Goal: Task Accomplishment & Management: Use online tool/utility

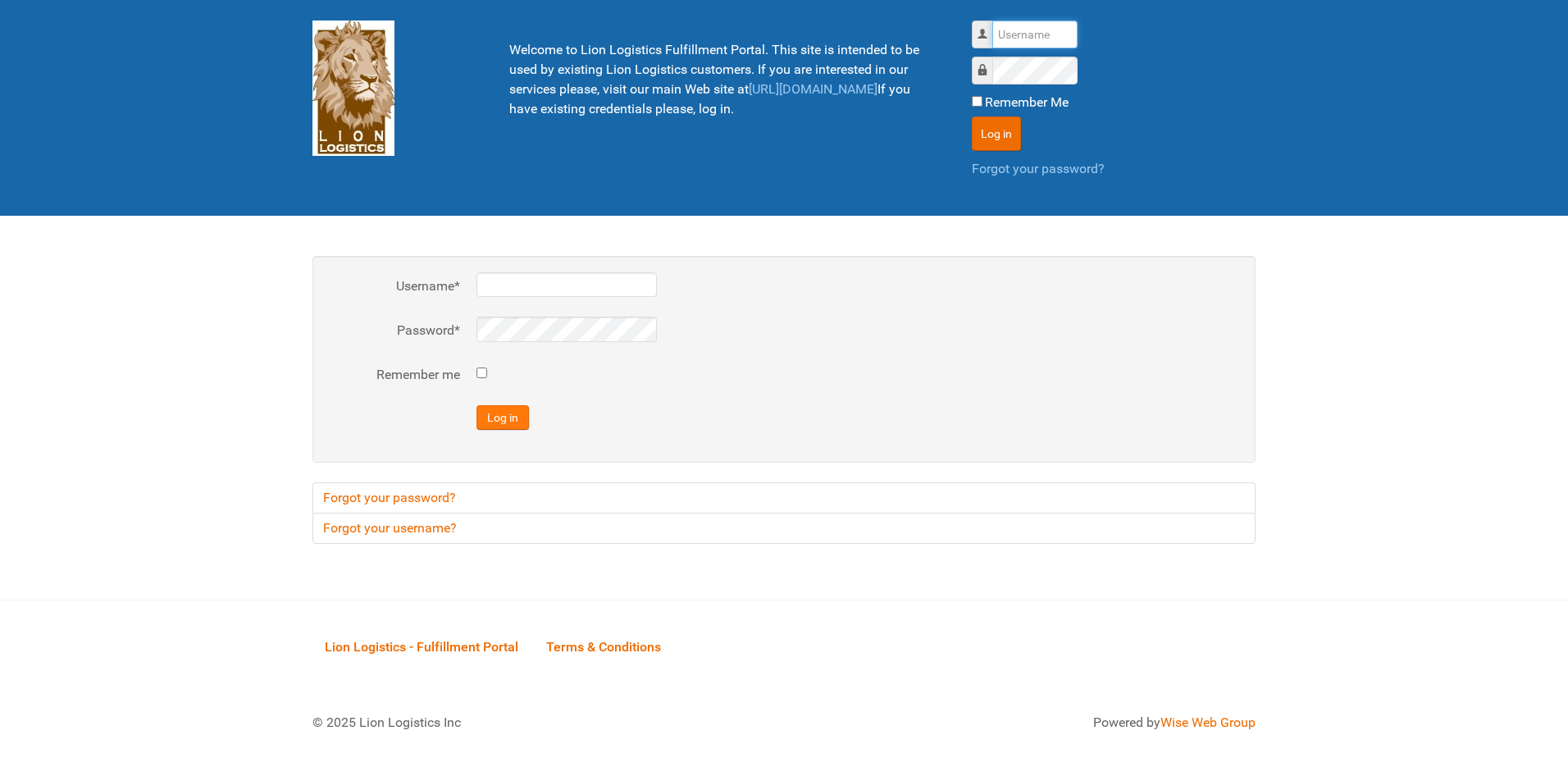
type input "al"
click at [484, 410] on button "Log in" at bounding box center [502, 416] width 52 height 25
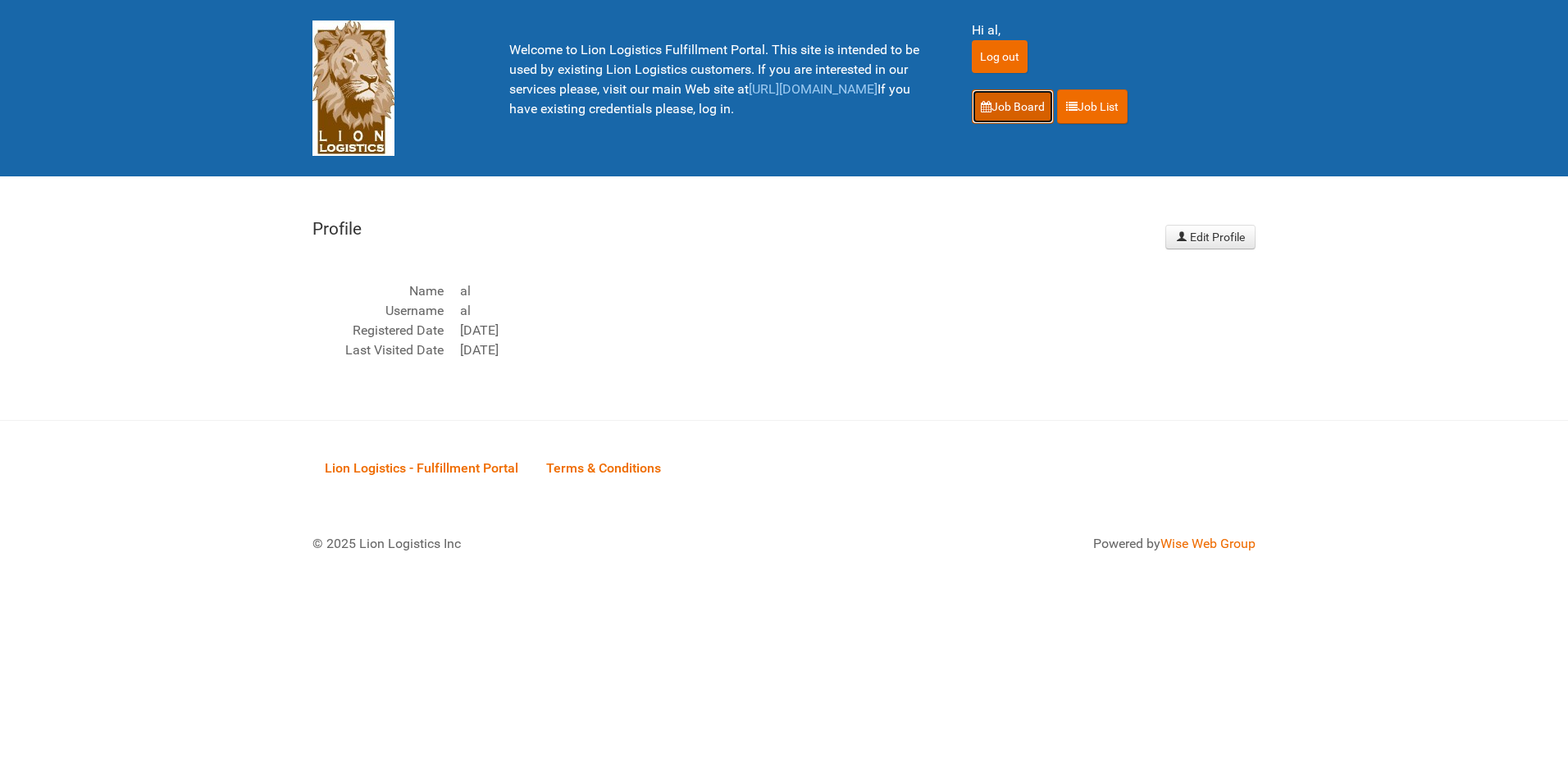
click at [994, 113] on link "Job Board" at bounding box center [1012, 106] width 82 height 34
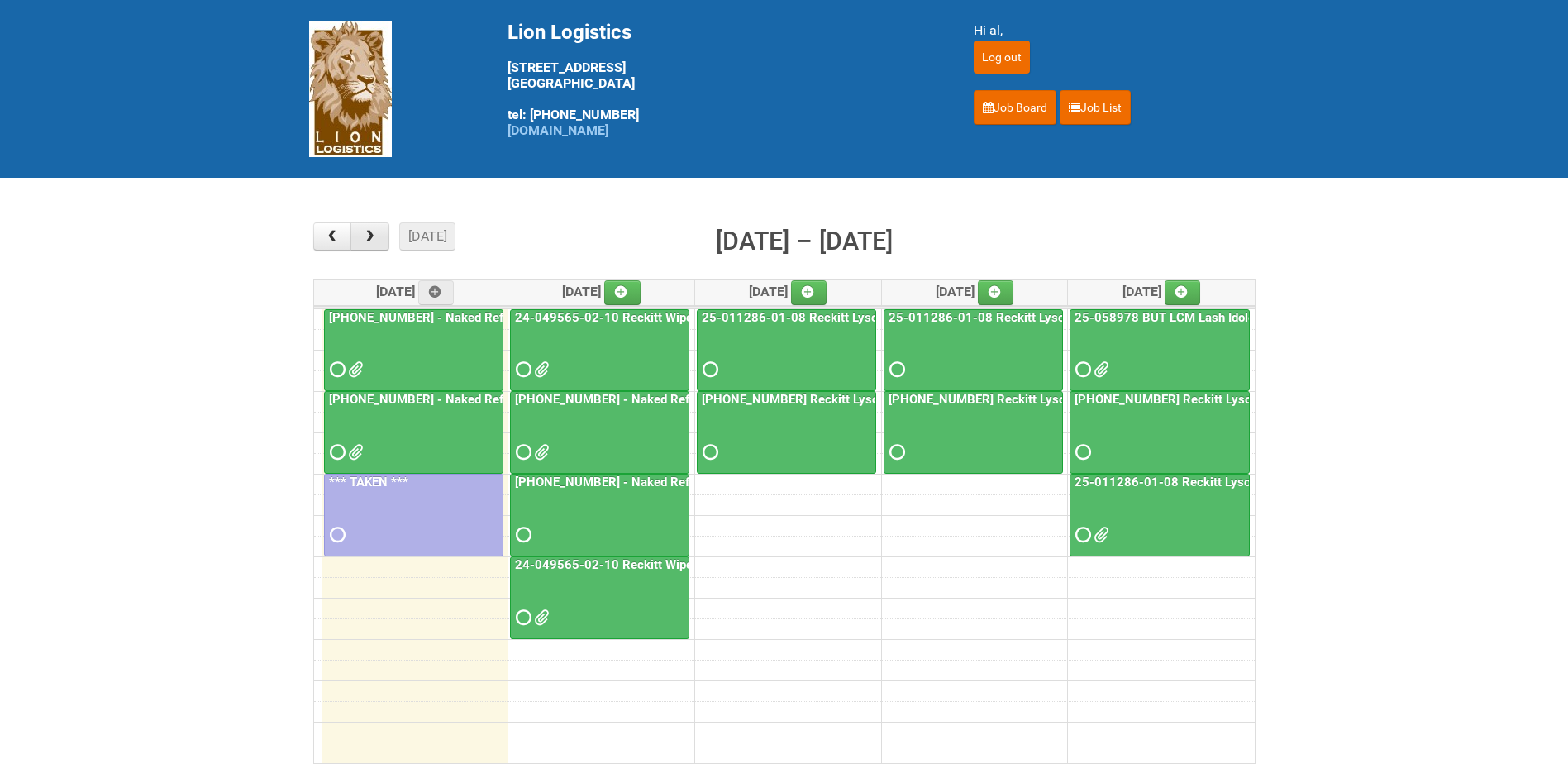
click at [374, 244] on button "button" at bounding box center [369, 236] width 39 height 28
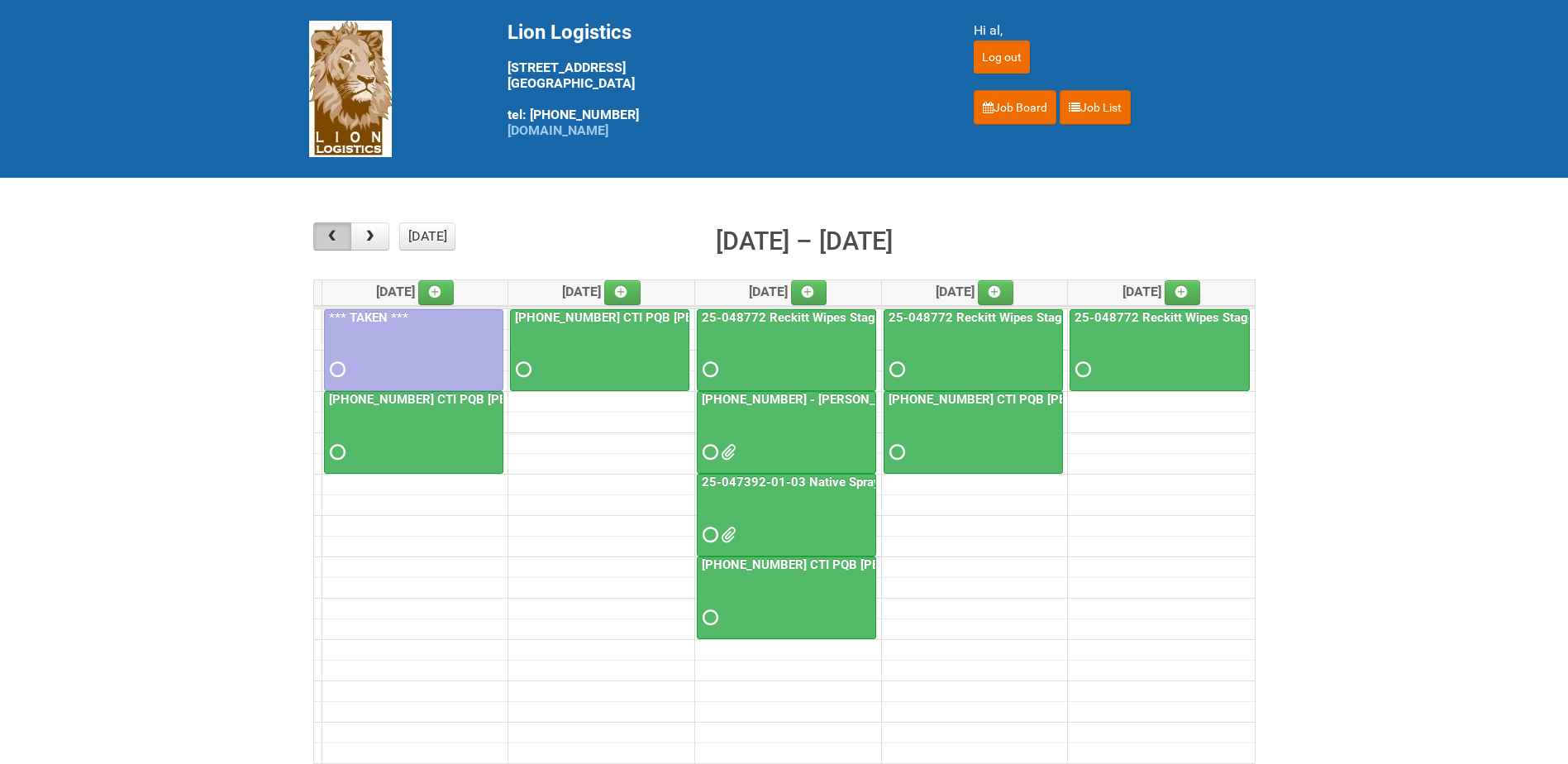
click at [337, 232] on span "button" at bounding box center [332, 236] width 16 height 13
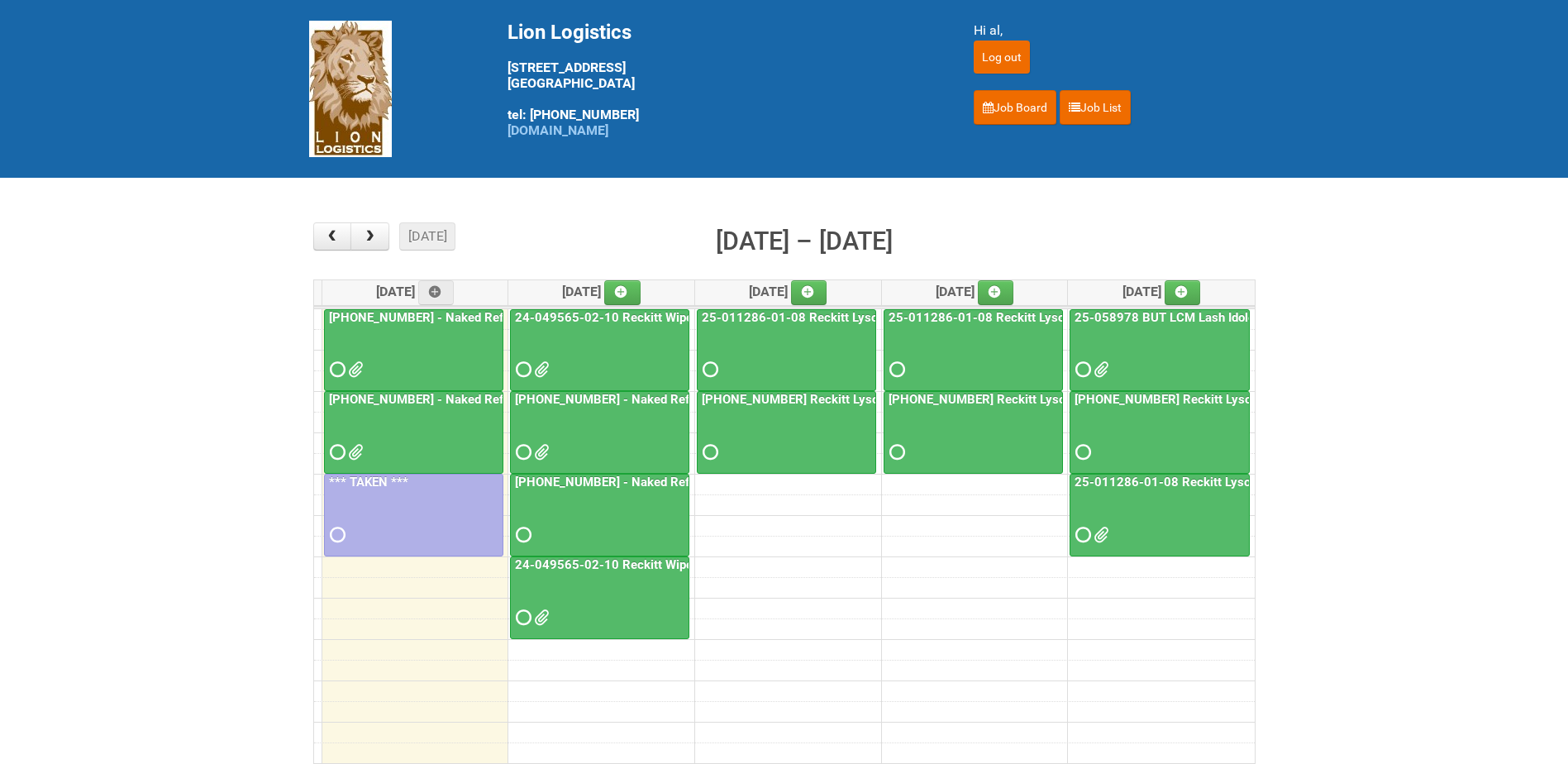
click at [453, 432] on div at bounding box center [413, 438] width 176 height 54
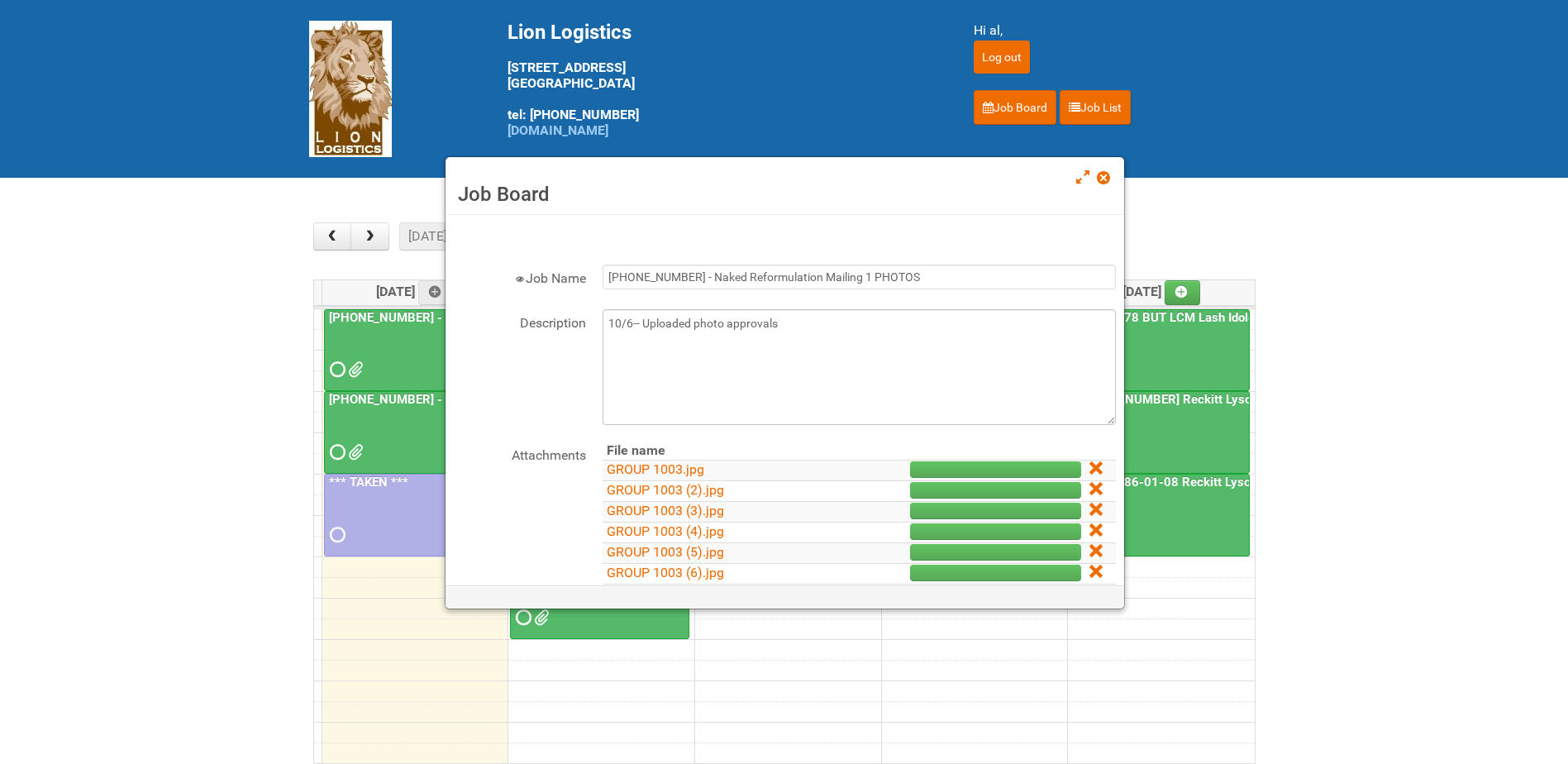
scroll to position [82, 0]
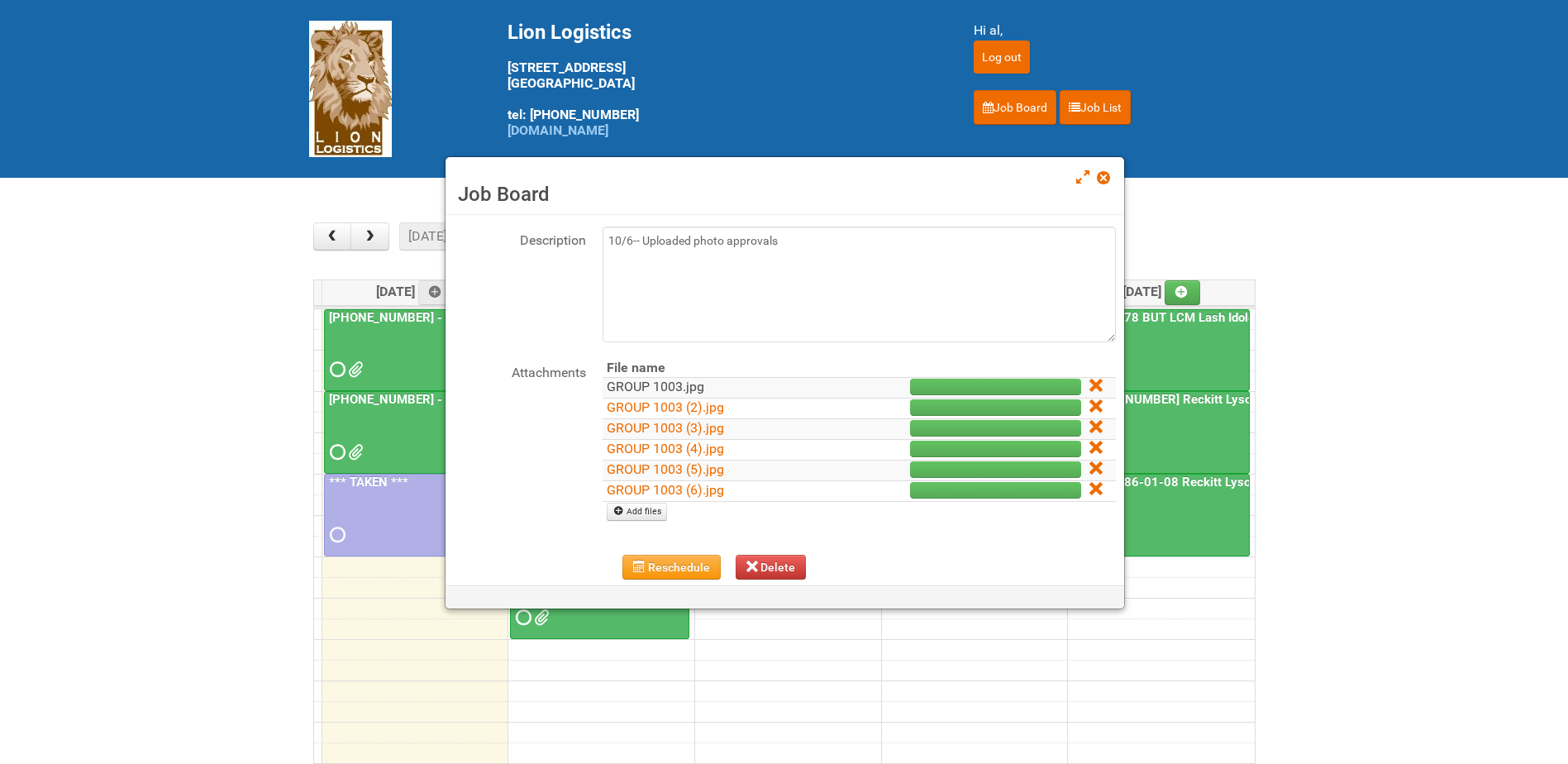
click at [687, 389] on link "GROUP 1003.jpg" at bounding box center [655, 387] width 97 height 16
click at [686, 408] on link "GROUP 1003 (2).jpg" at bounding box center [665, 407] width 117 height 16
click at [686, 424] on link "GROUP 1003 (3).jpg" at bounding box center [665, 428] width 117 height 16
click at [681, 451] on link "GROUP 1003 (4).jpg" at bounding box center [665, 448] width 117 height 16
click at [678, 470] on link "GROUP 1003 (5).jpg" at bounding box center [665, 469] width 117 height 16
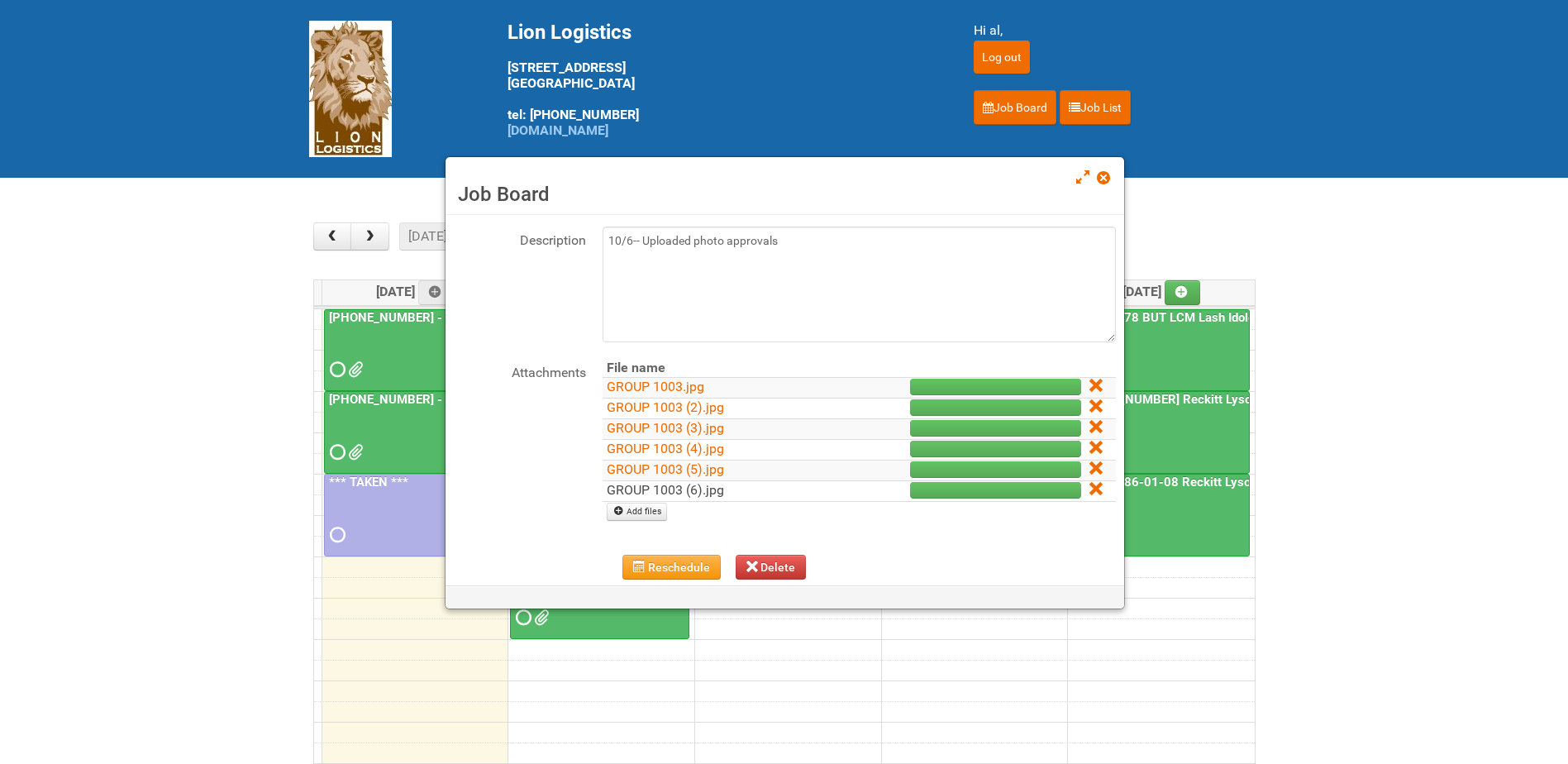
click at [681, 491] on link "GROUP 1003 (6).jpg" at bounding box center [665, 490] width 117 height 16
click at [1109, 177] on span at bounding box center [1103, 178] width 12 height 12
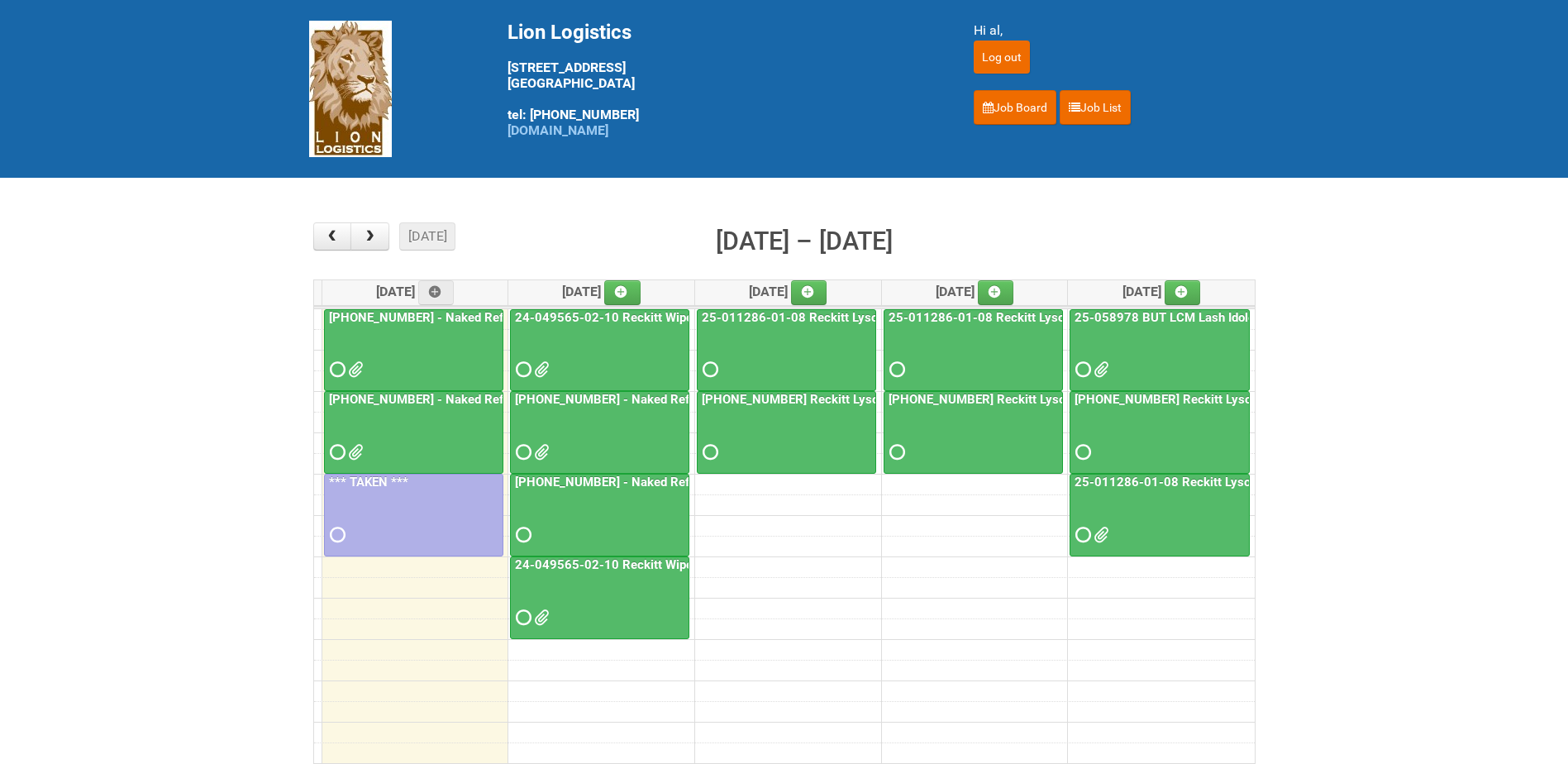
click at [571, 426] on div at bounding box center [599, 438] width 176 height 54
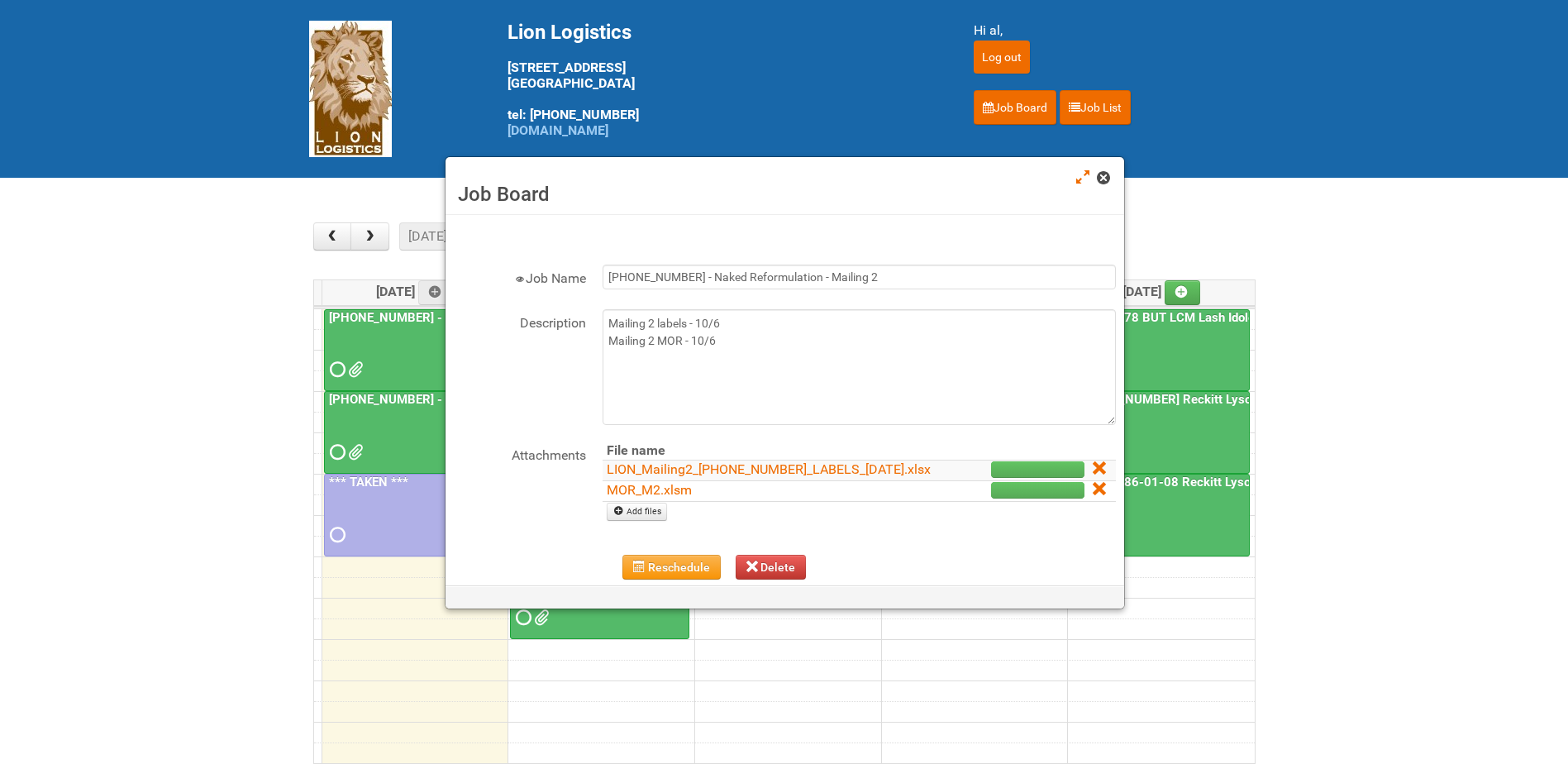
click at [1103, 181] on span at bounding box center [1103, 178] width 12 height 12
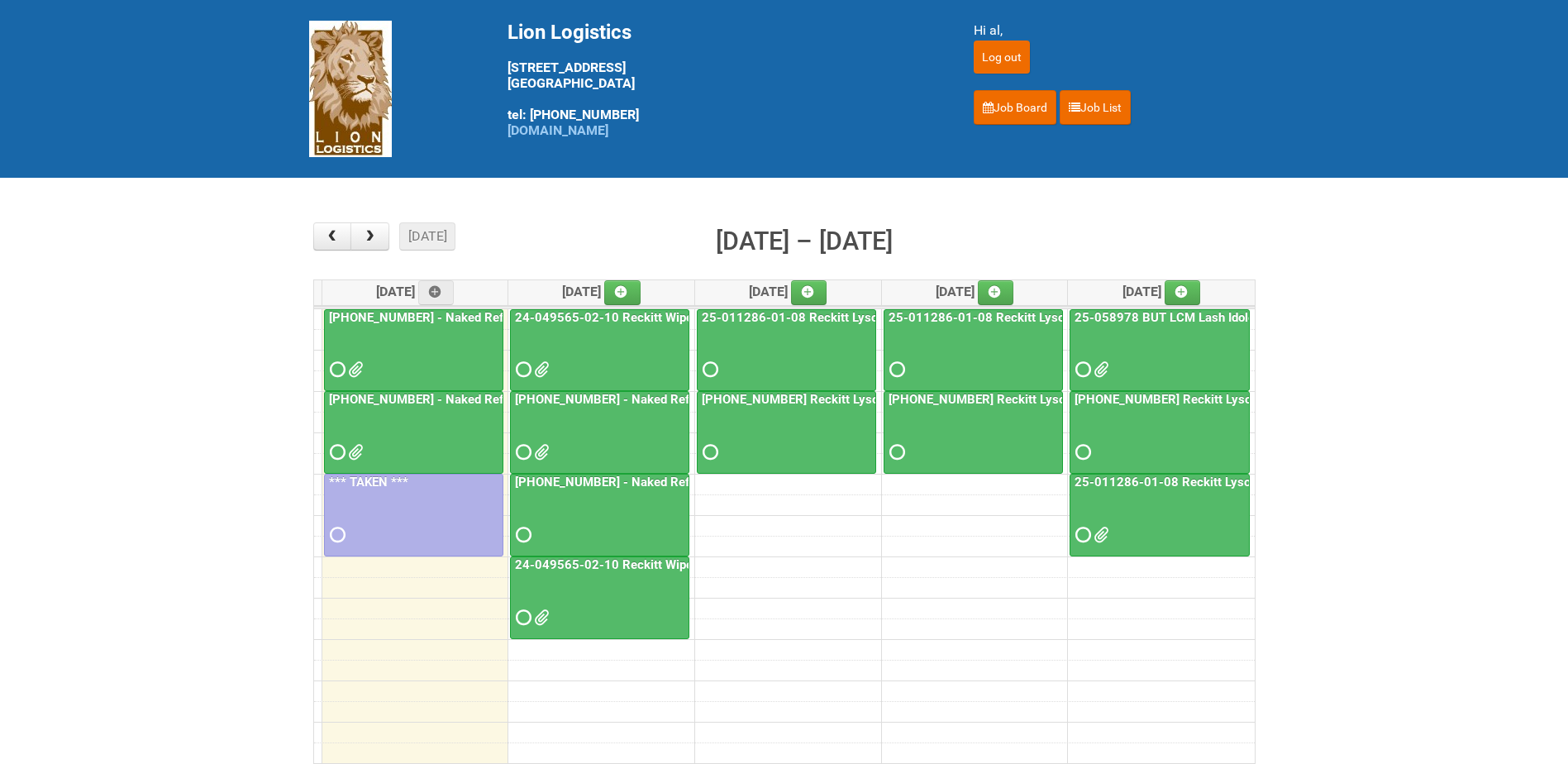
click at [451, 323] on link "25-055556-01 - Naked Reformulation Mailing 1" at bounding box center [472, 317] width 295 height 15
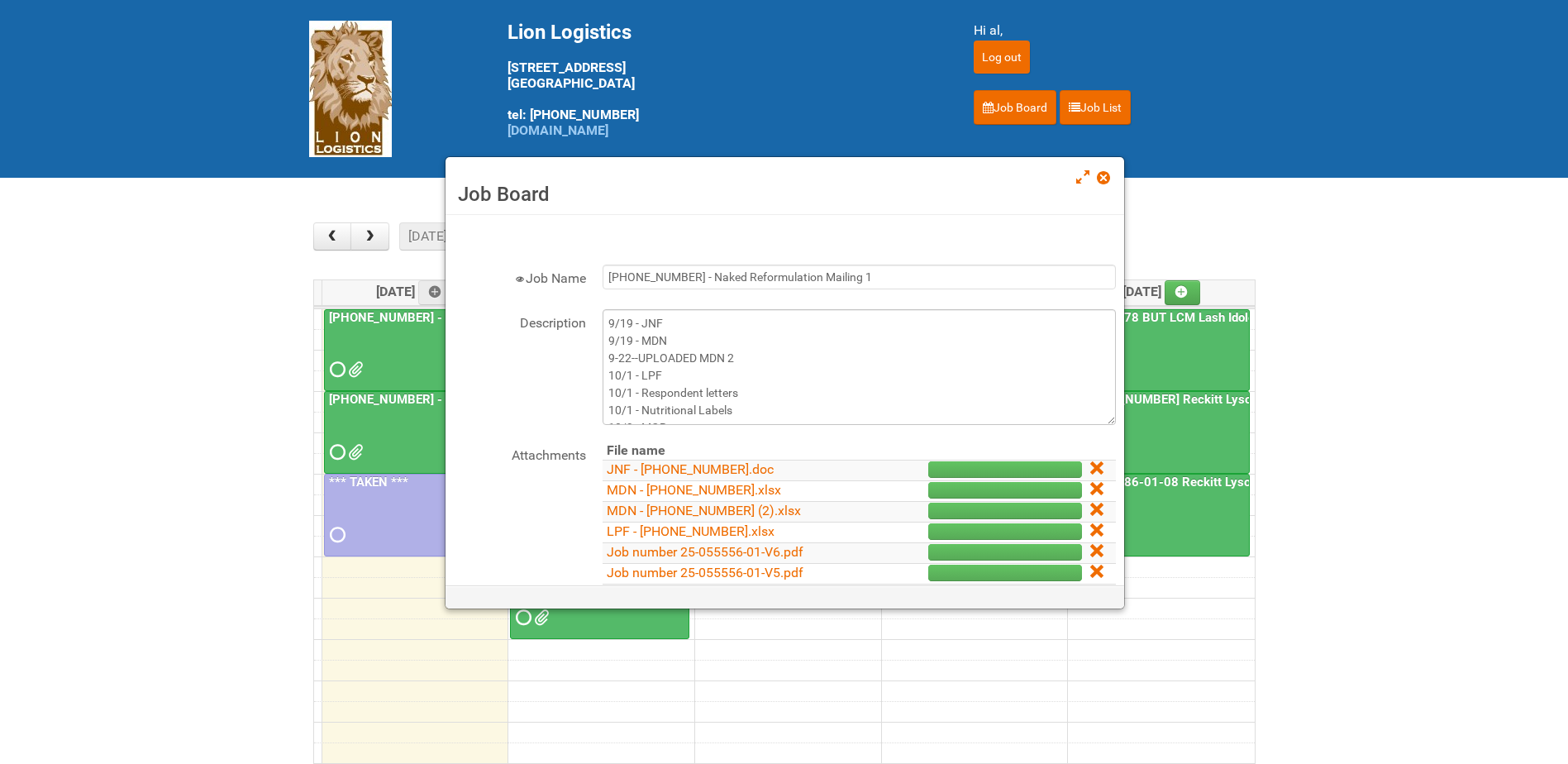
scroll to position [35, 0]
click at [1106, 176] on span at bounding box center [1103, 178] width 12 height 12
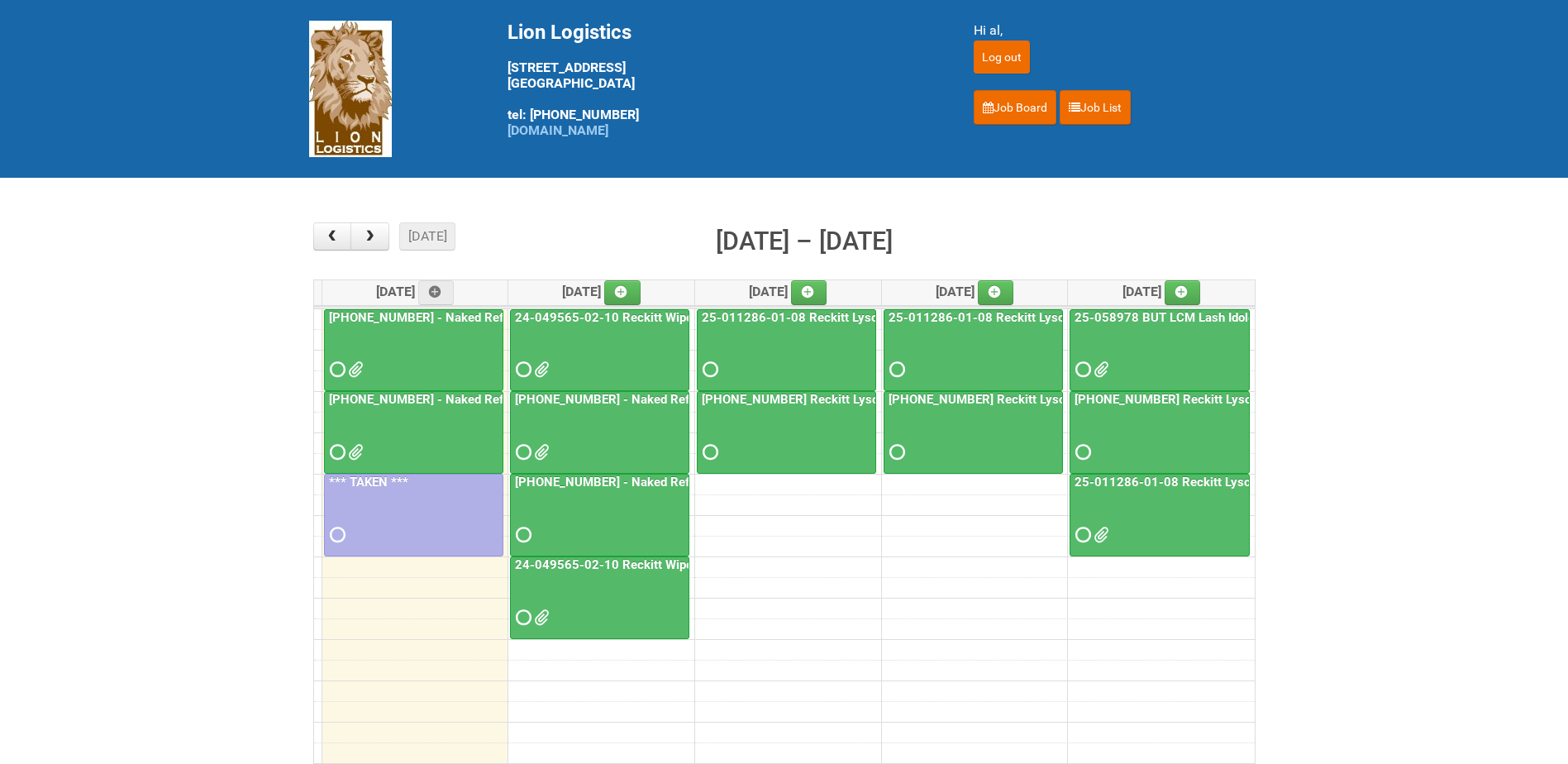
click at [460, 415] on div at bounding box center [413, 438] width 176 height 54
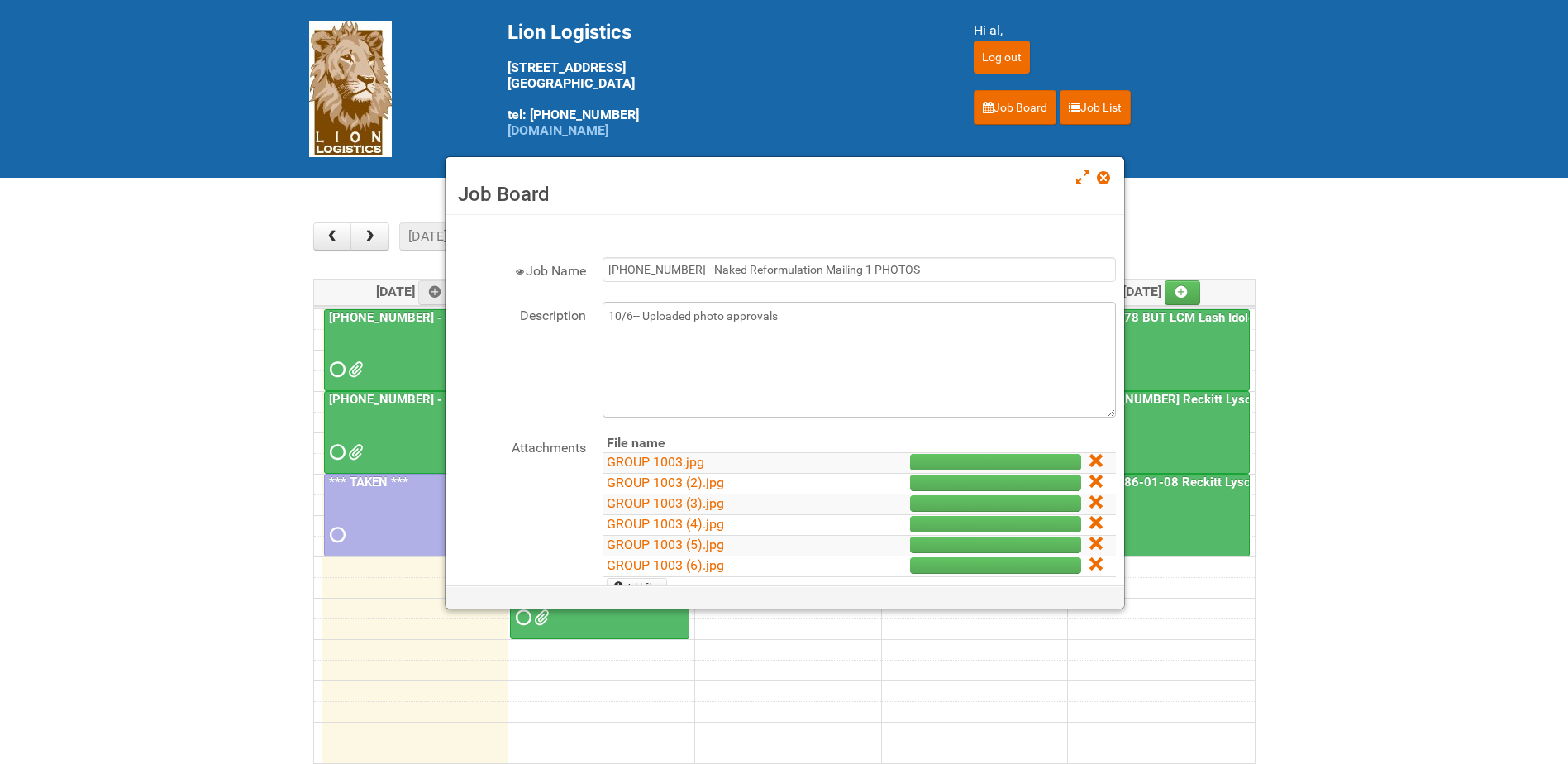
scroll to position [0, 0]
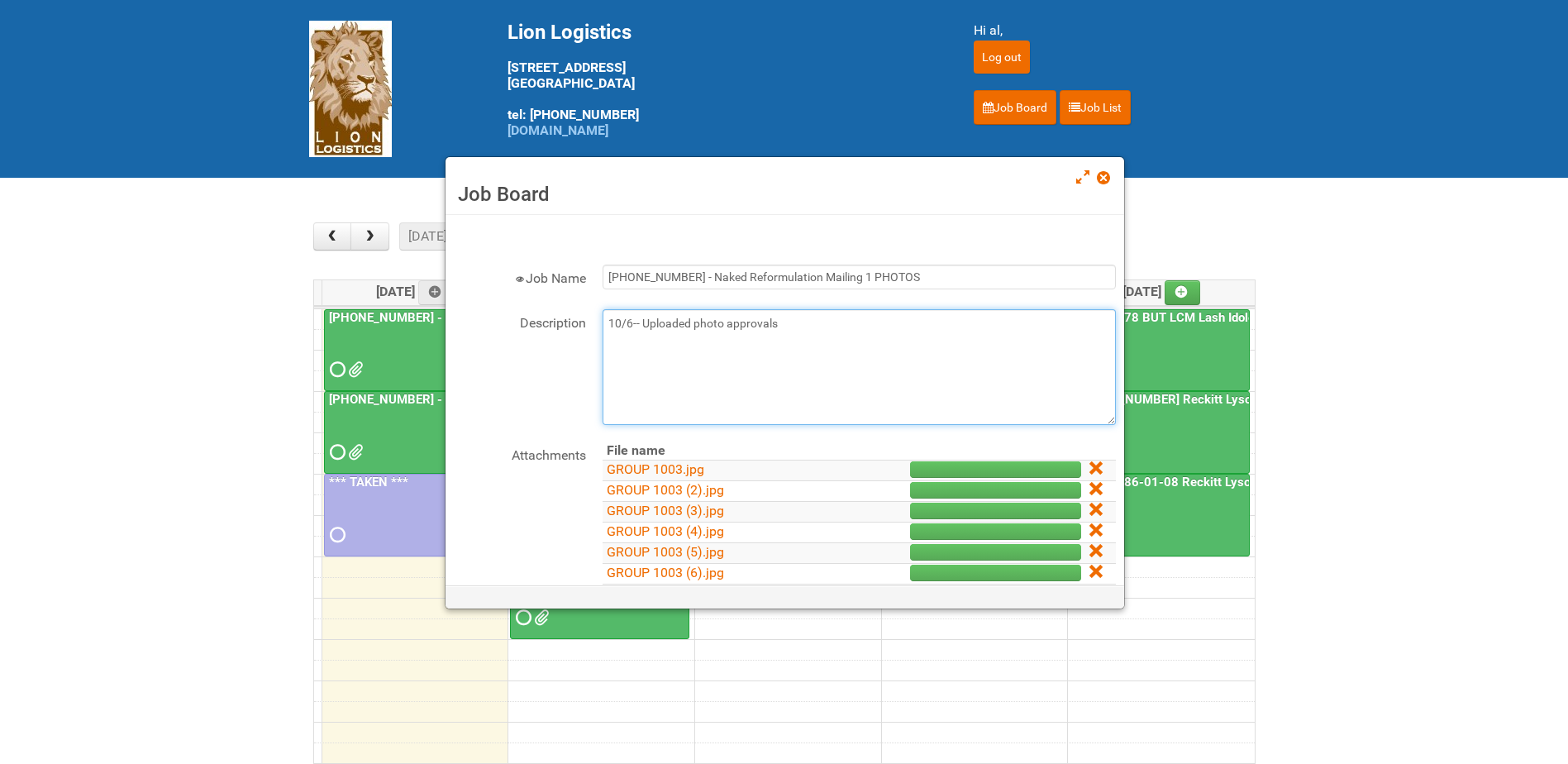
click at [836, 319] on textarea "10/6-- Uploaded photo approvals" at bounding box center [858, 367] width 513 height 116
click at [1111, 178] on link at bounding box center [1104, 180] width 15 height 20
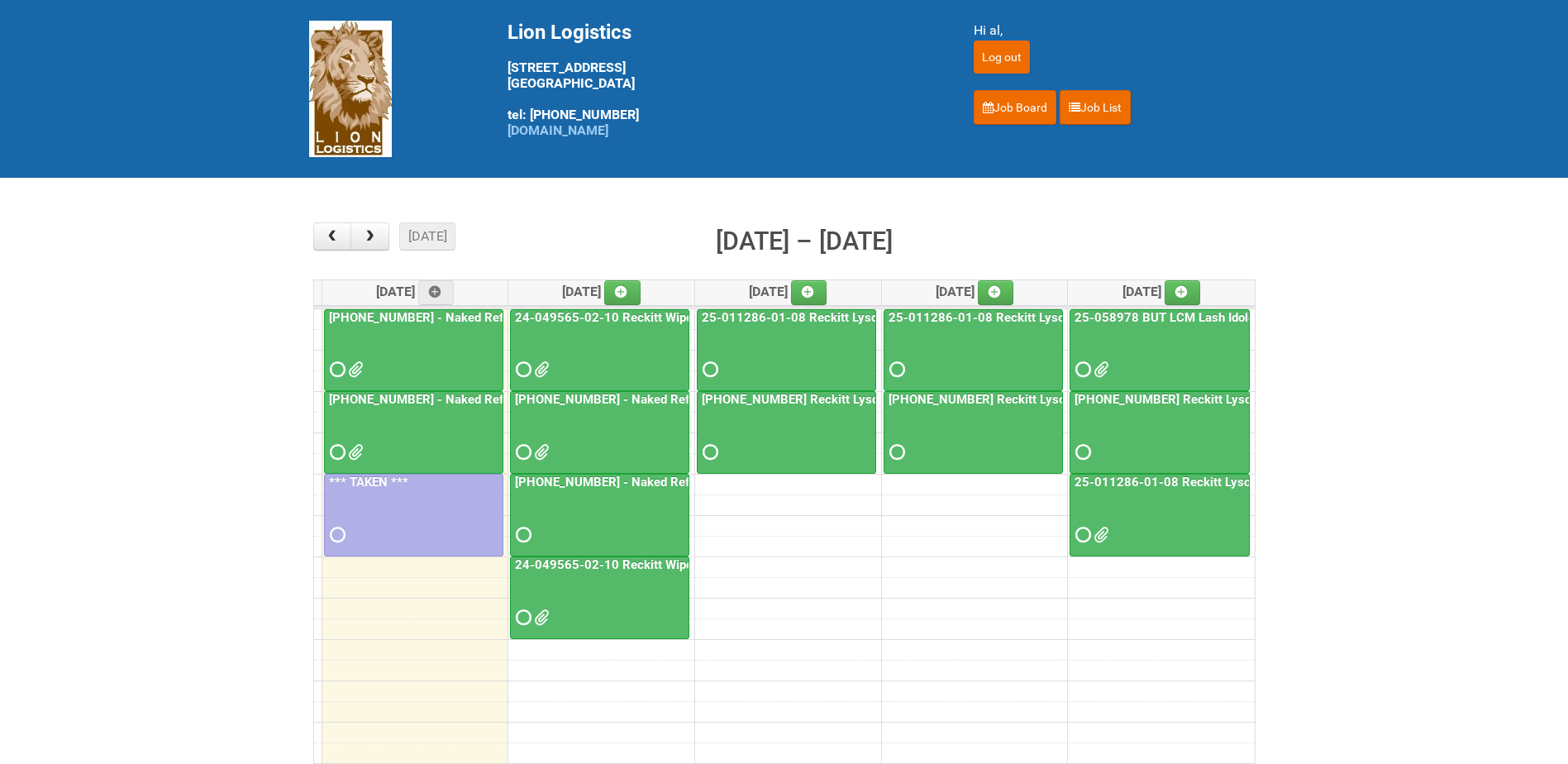
click at [415, 427] on div at bounding box center [413, 438] width 176 height 54
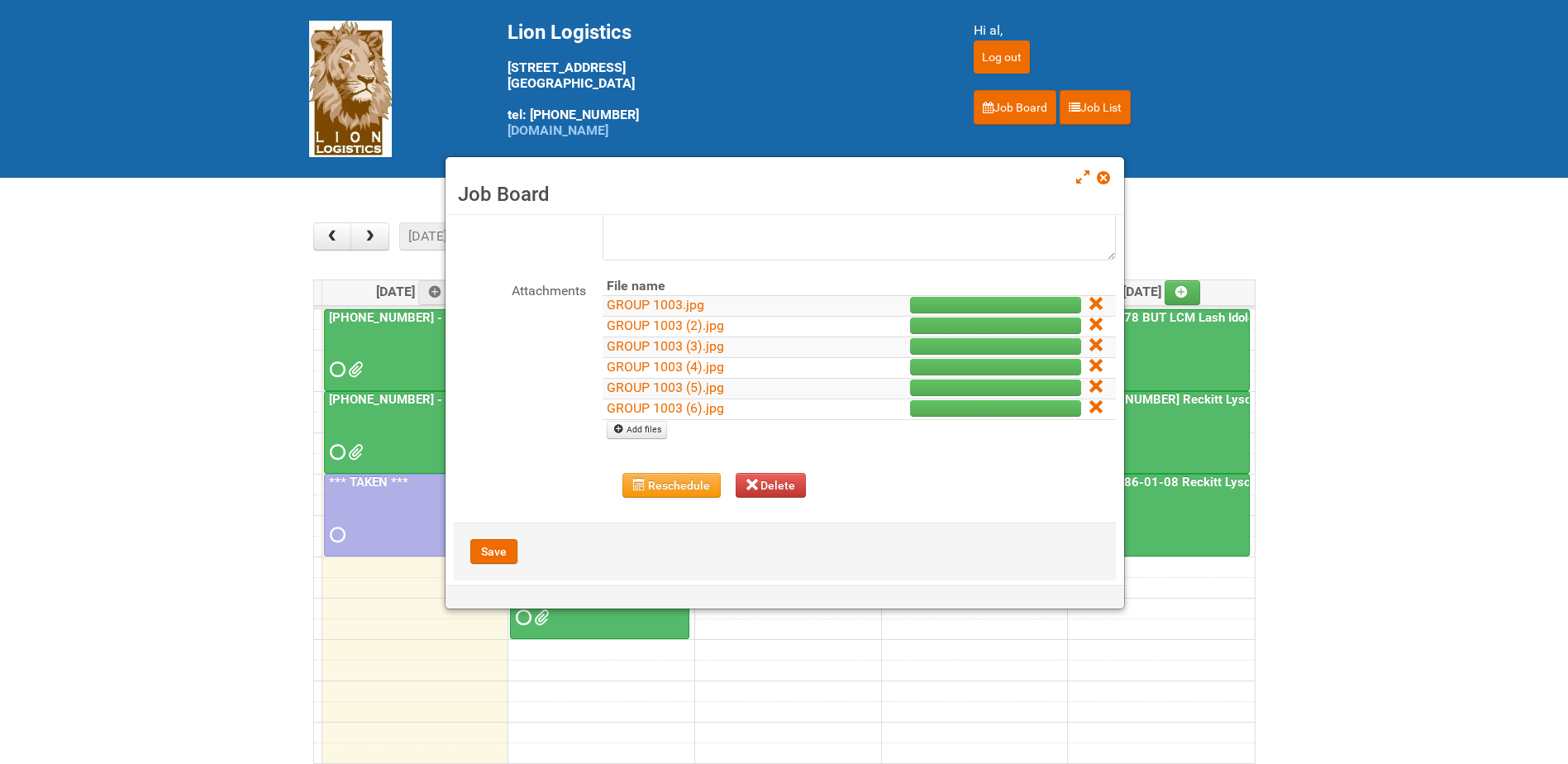
scroll to position [166, 0]
click at [1090, 408] on icon at bounding box center [1096, 406] width 12 height 12
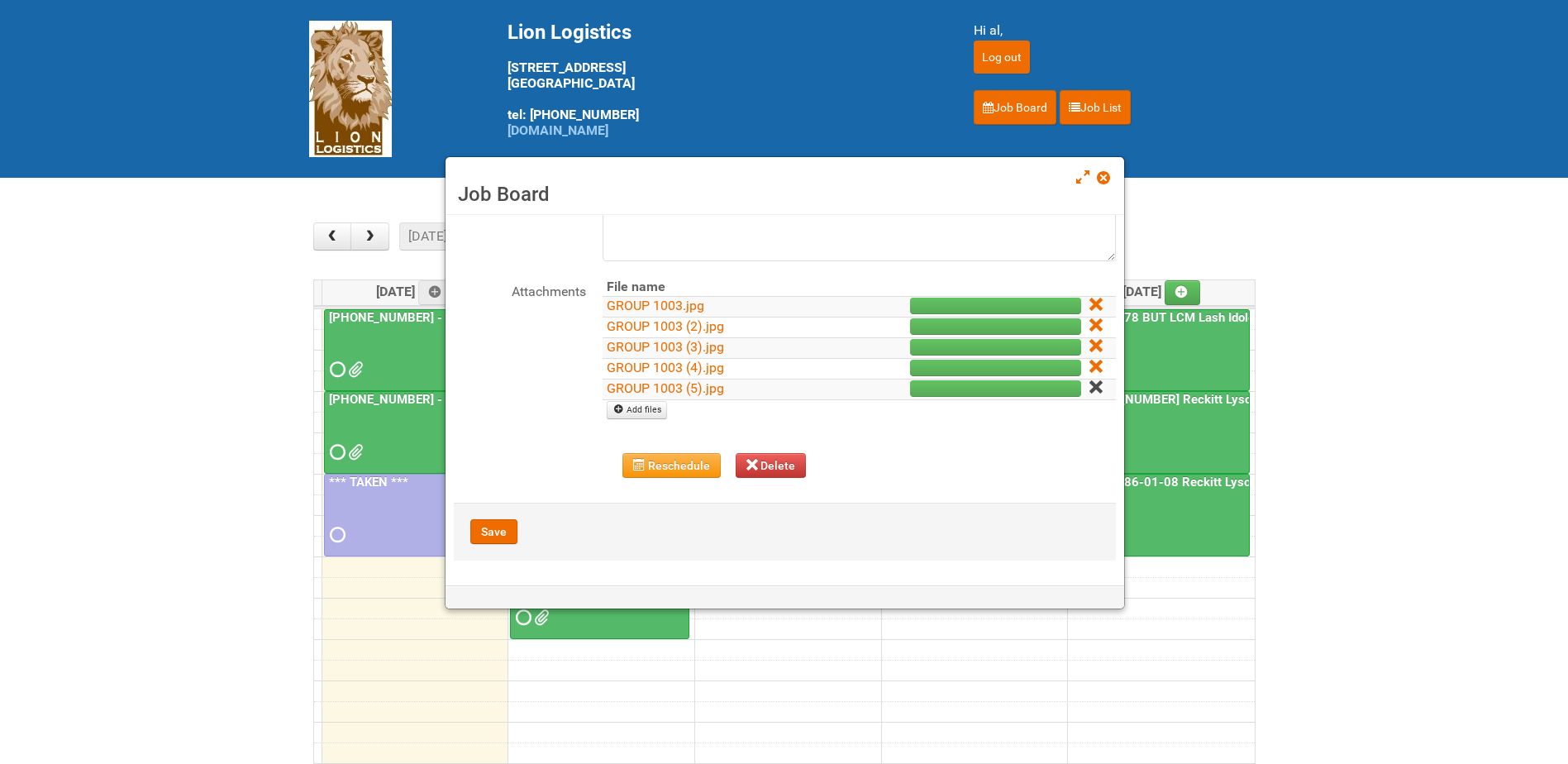
click at [1090, 384] on icon at bounding box center [1096, 387] width 12 height 12
click at [1090, 325] on icon at bounding box center [1096, 325] width 12 height 12
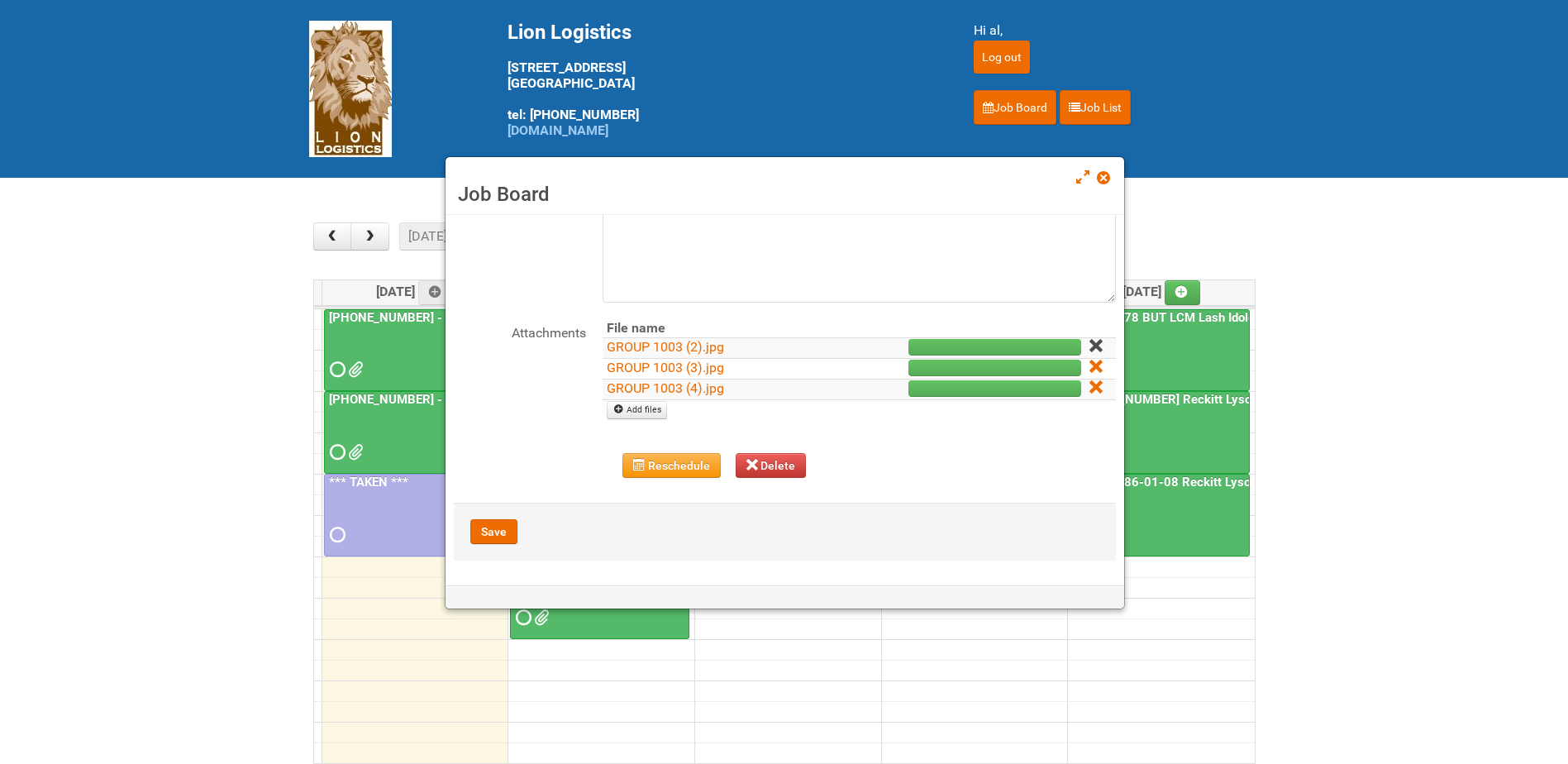
click at [1090, 342] on icon at bounding box center [1096, 345] width 12 height 12
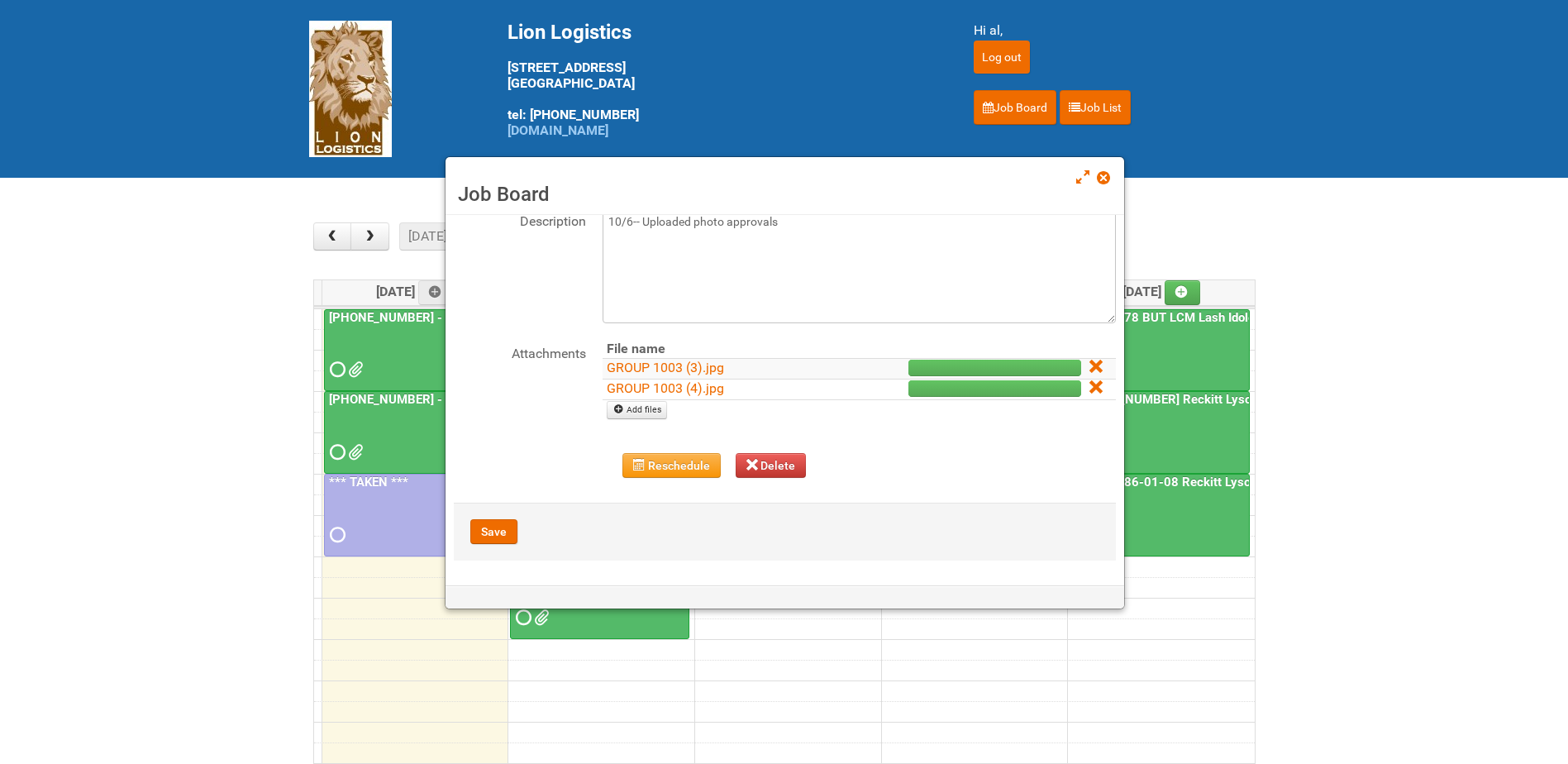
scroll to position [101, 0]
click at [1090, 369] on icon at bounding box center [1096, 366] width 12 height 12
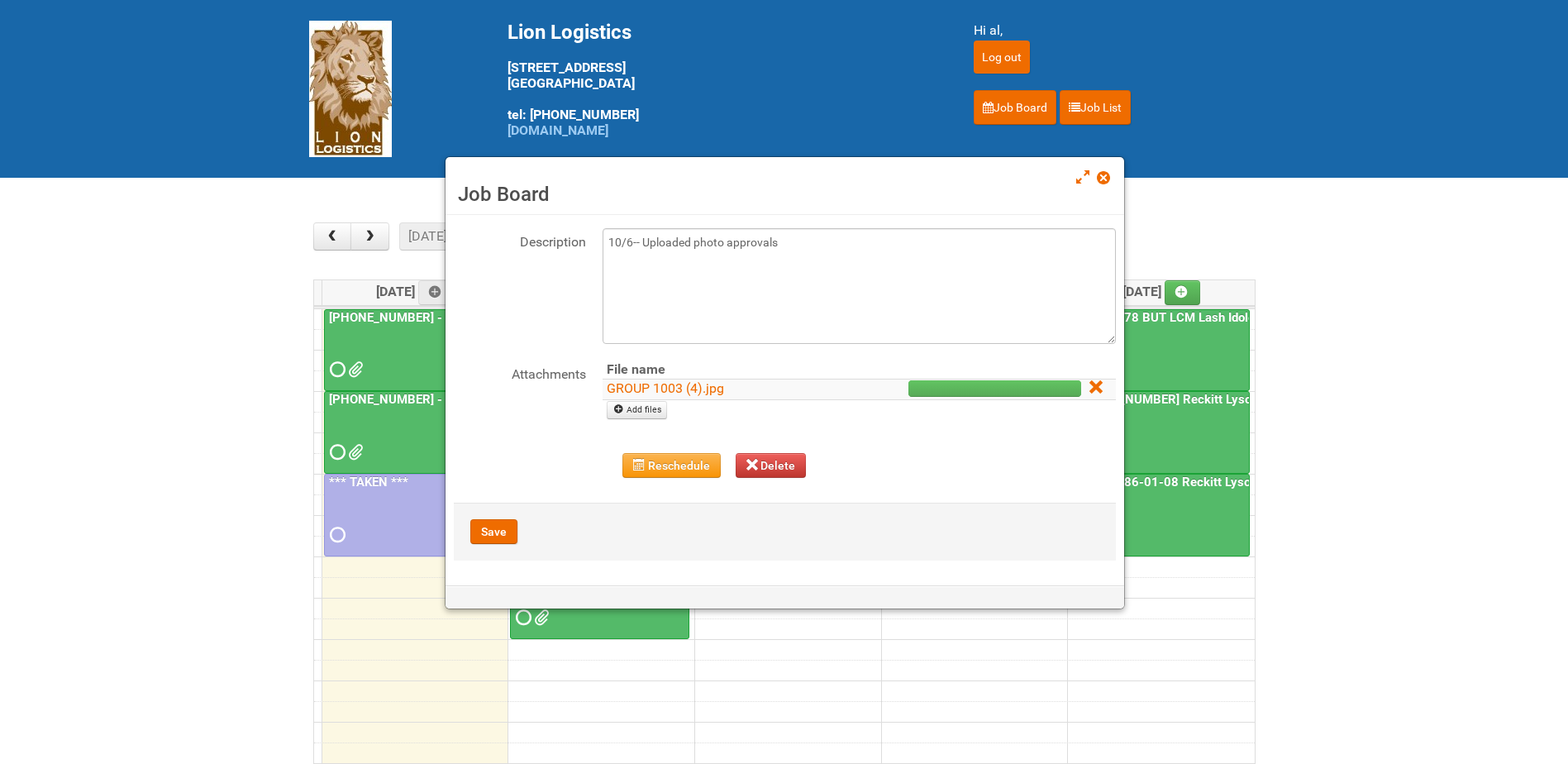
scroll to position [81, 0]
click at [1090, 384] on icon at bounding box center [1096, 387] width 12 height 12
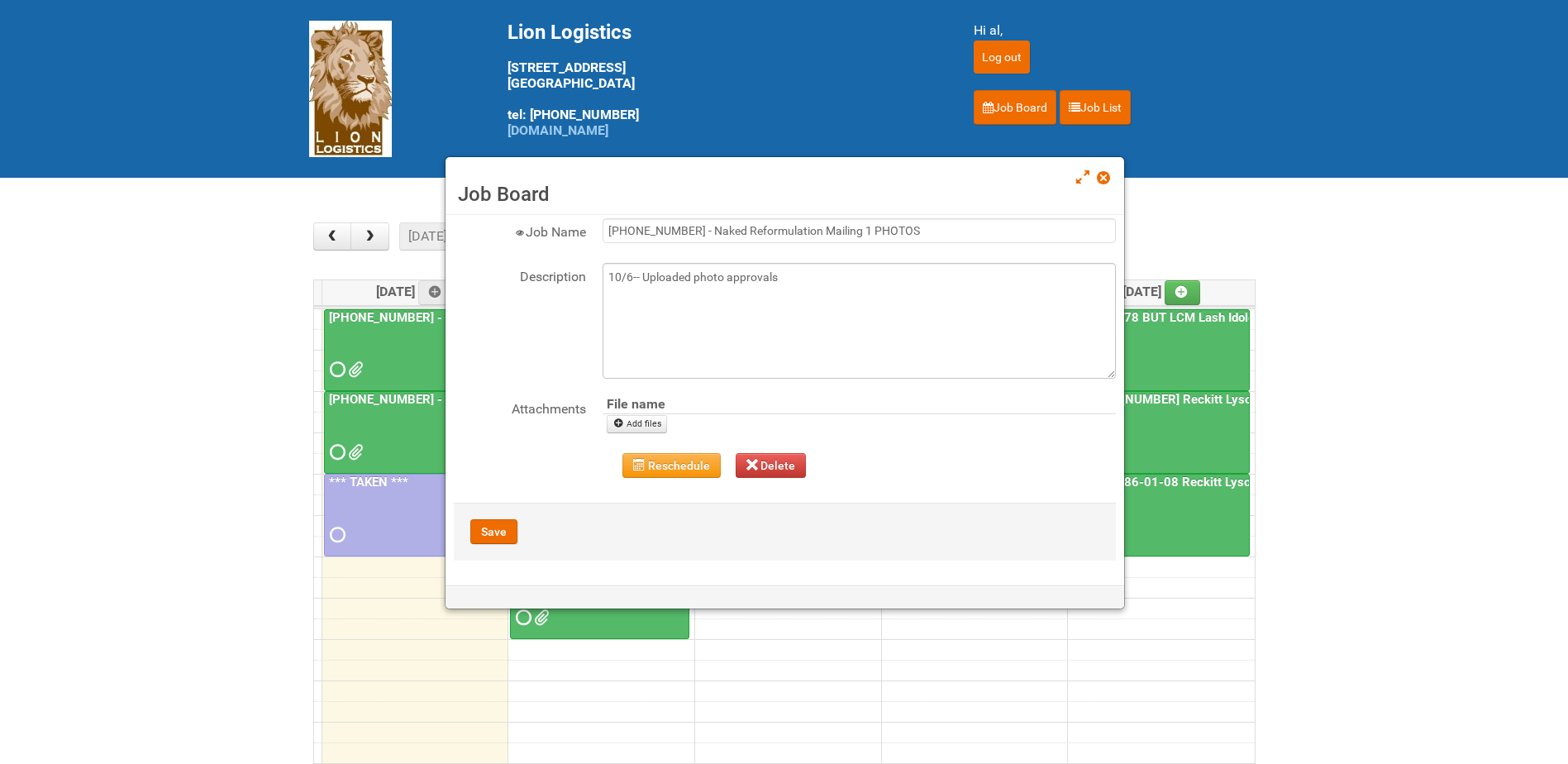
scroll to position [47, 0]
click at [497, 532] on button "Save" at bounding box center [493, 531] width 47 height 25
